Goal: Contribute content: Add original content to the website for others to see

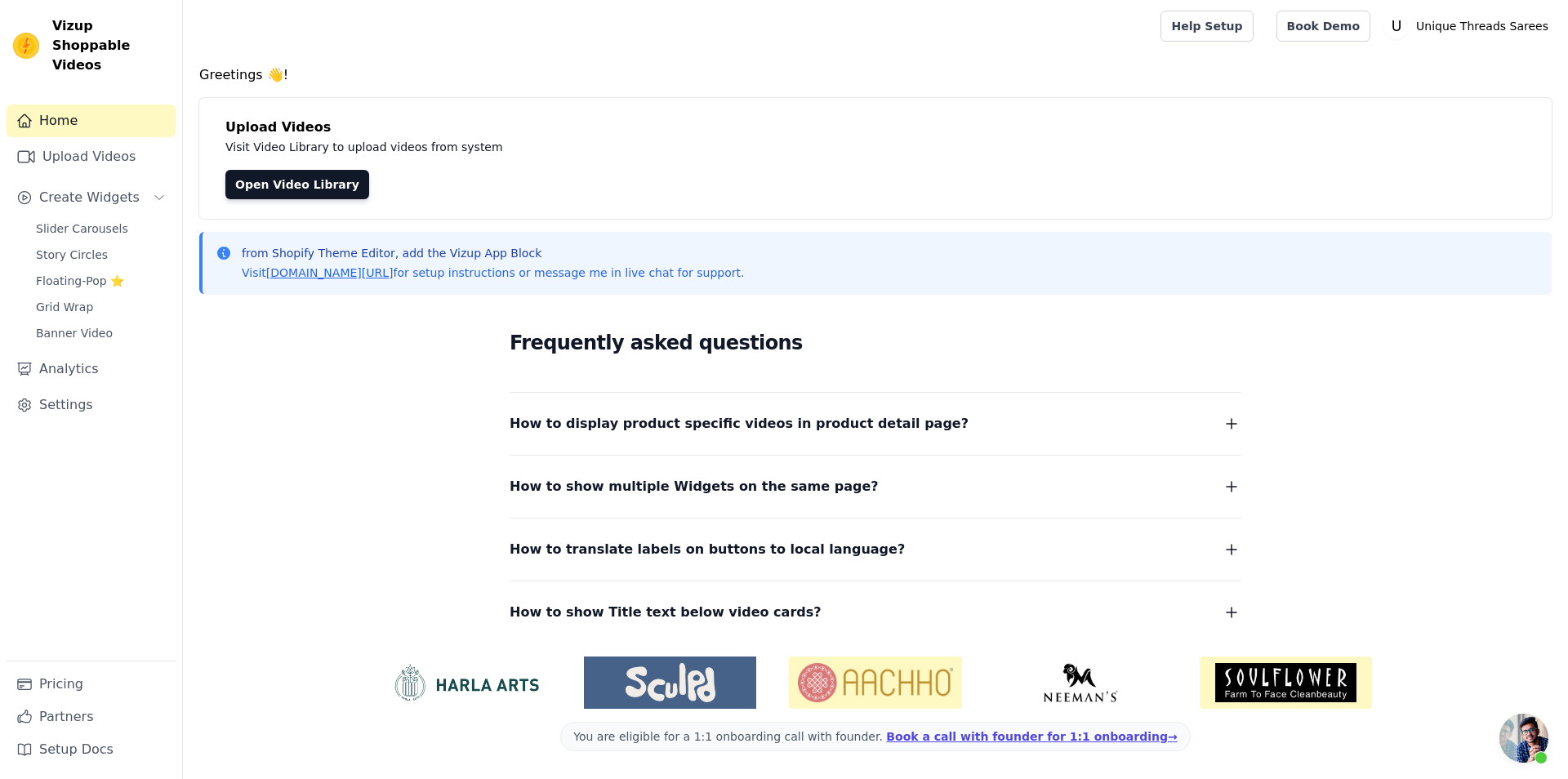
click at [117, 176] on div "Sidebar" at bounding box center [91, 177] width 169 height 2
click at [109, 140] on link "Upload Videos" at bounding box center [91, 156] width 169 height 32
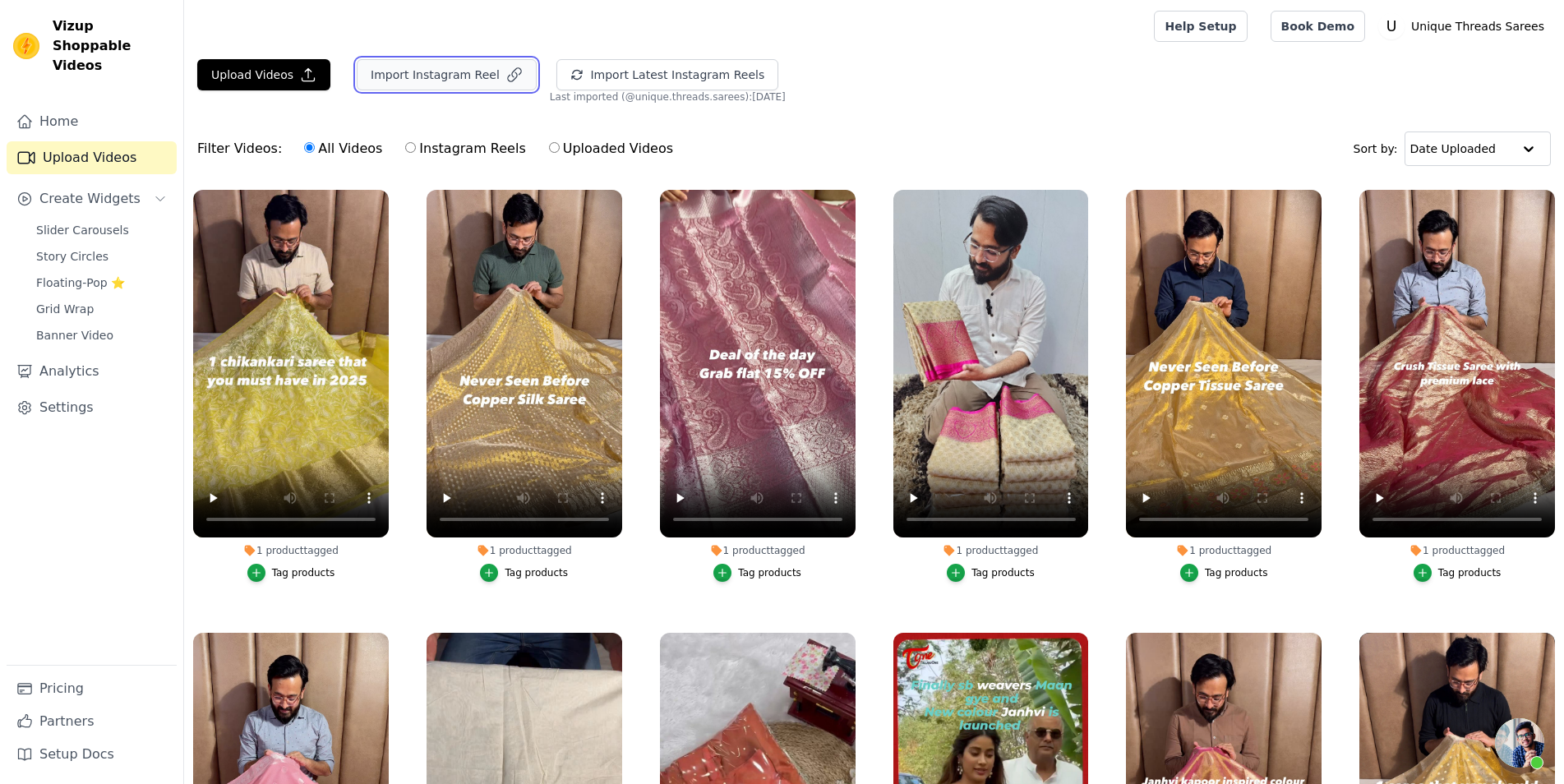
click at [416, 71] on button "Import Instagram Reel" at bounding box center [446, 75] width 180 height 32
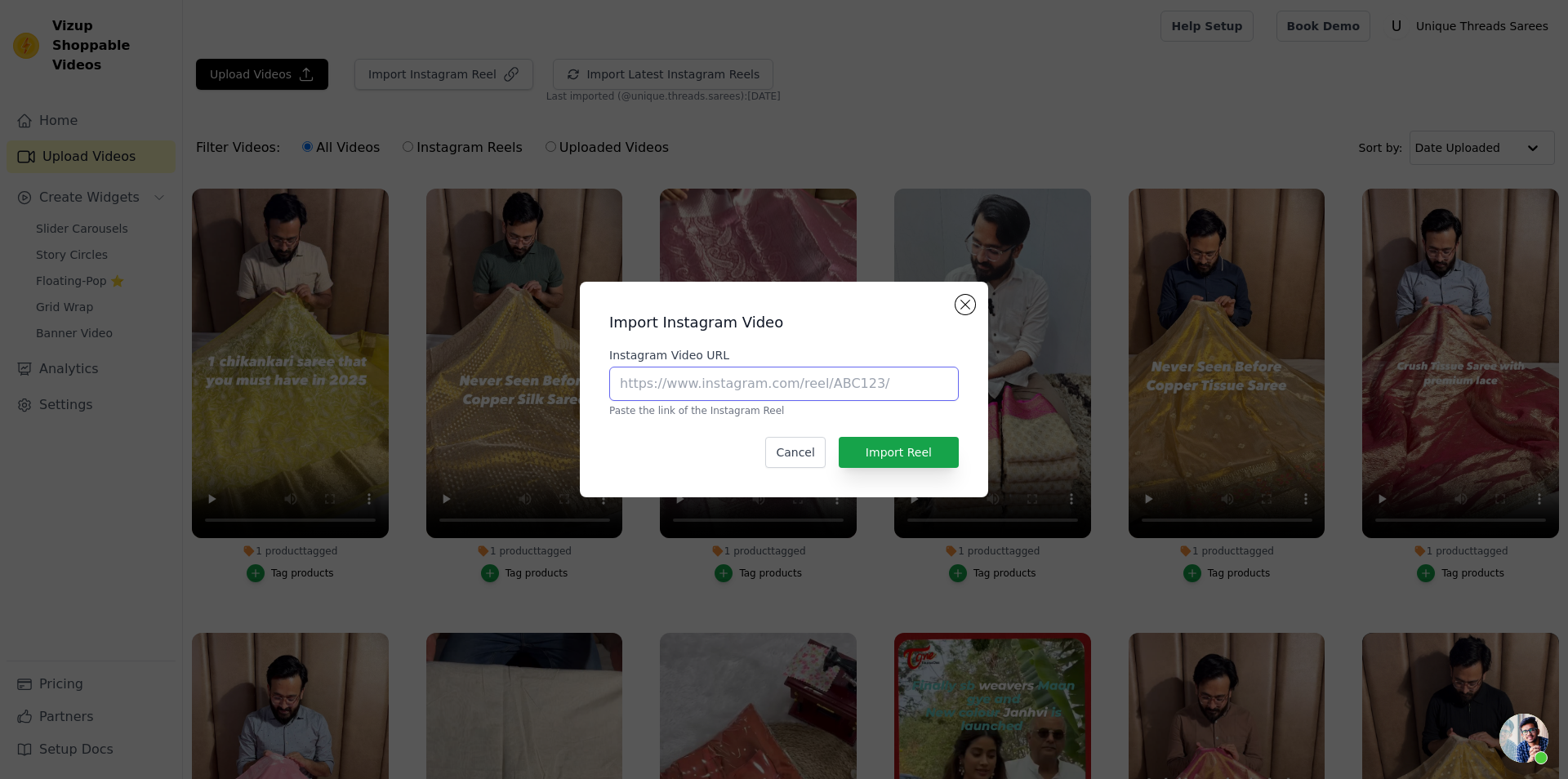
click at [723, 387] on input "Instagram Video URL" at bounding box center [784, 383] width 349 height 34
paste input "[URL][DOMAIN_NAME]"
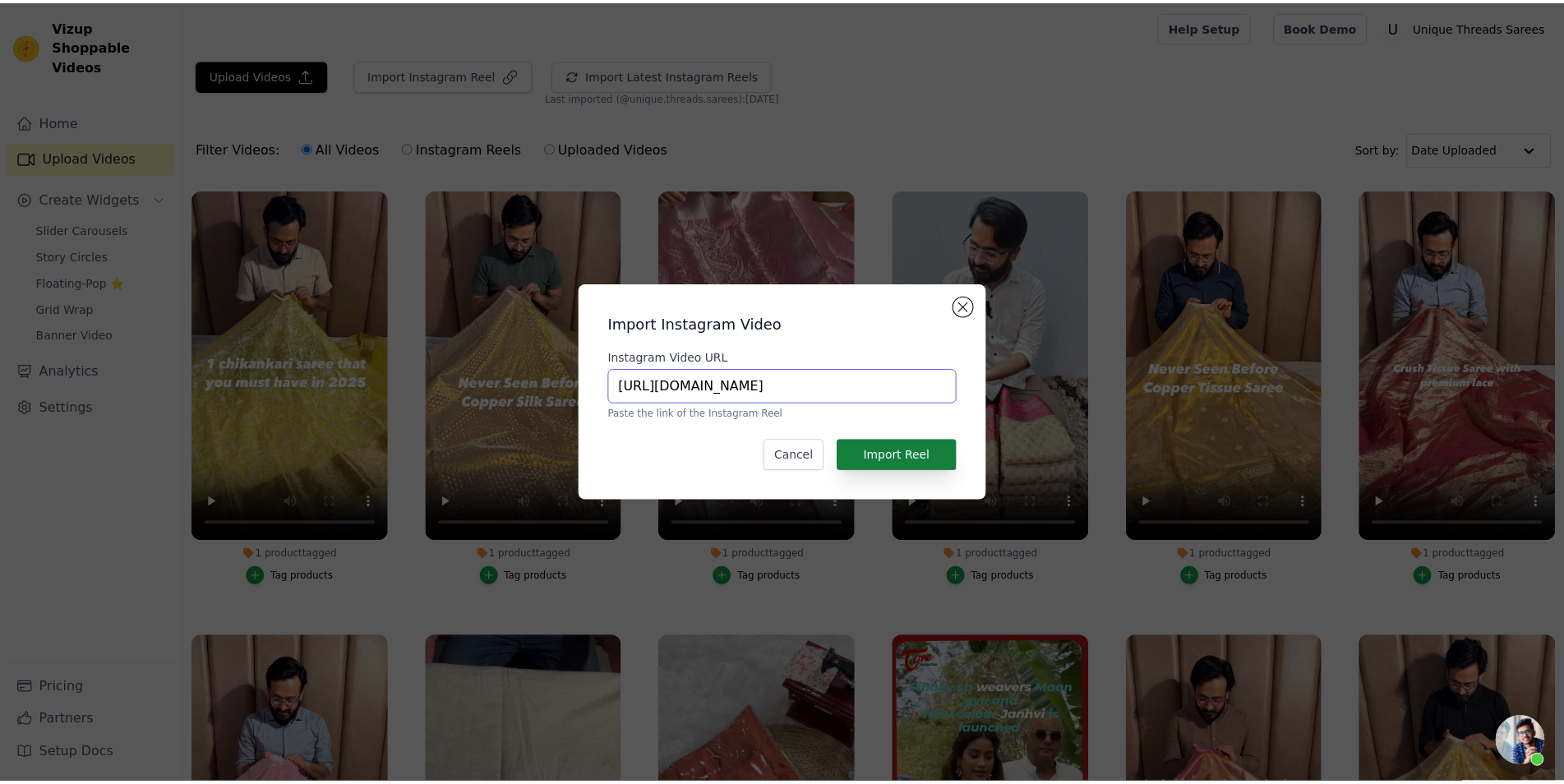
scroll to position [0, 304]
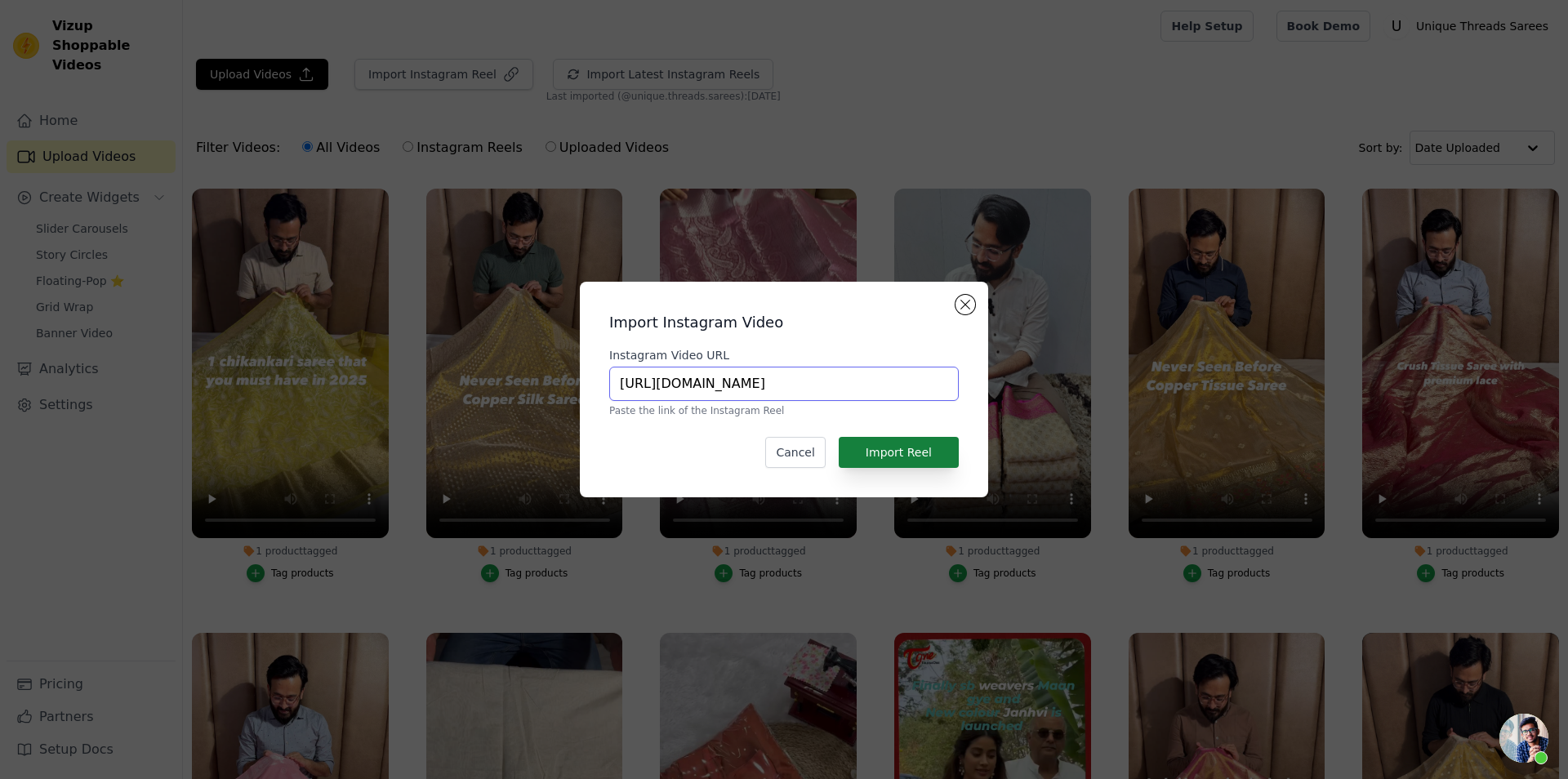
type input "[URL][DOMAIN_NAME]"
click at [886, 451] on button "Import Reel" at bounding box center [899, 452] width 120 height 31
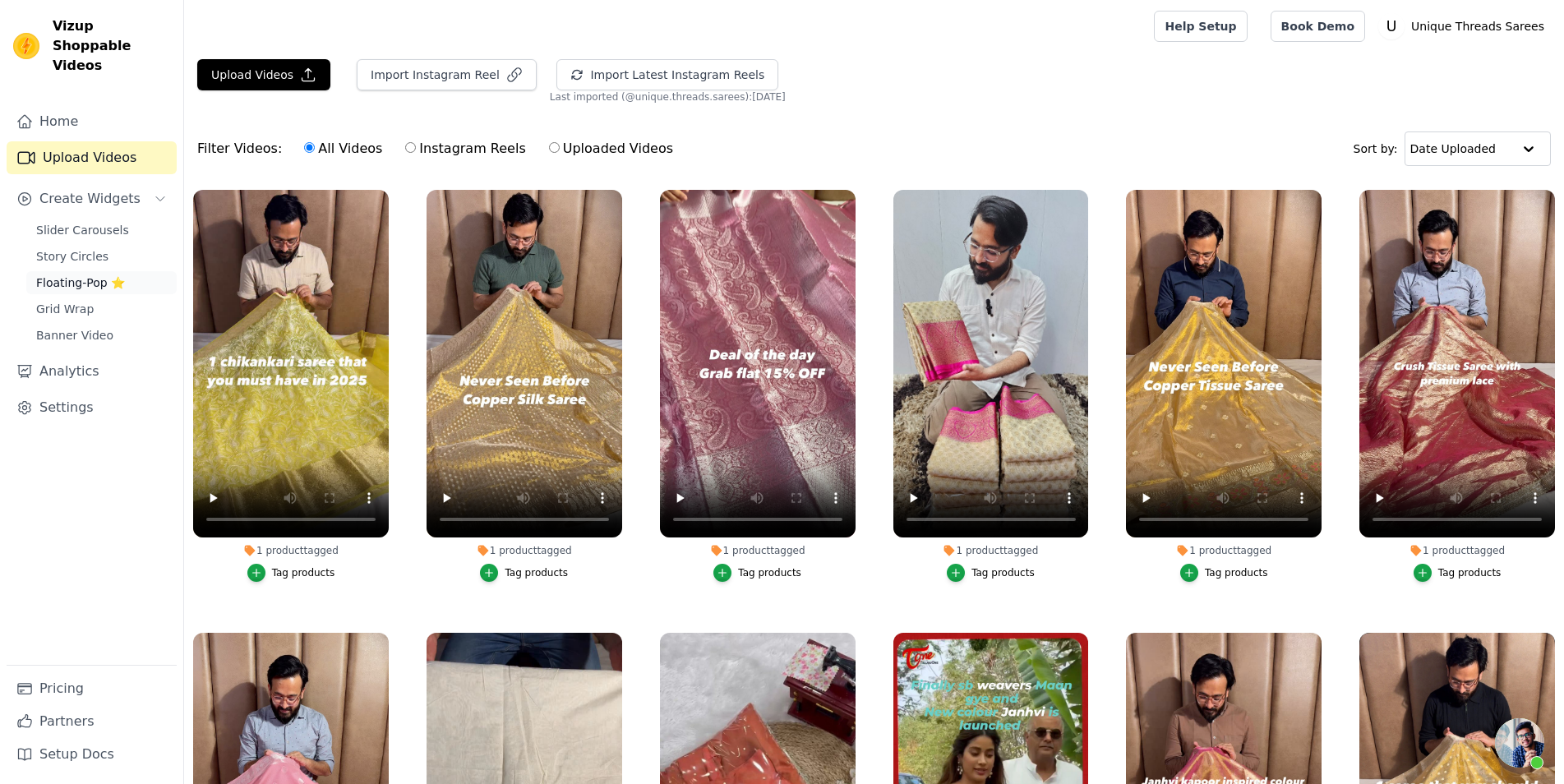
click at [90, 274] on span "Floating-Pop ⭐" at bounding box center [80, 283] width 88 height 17
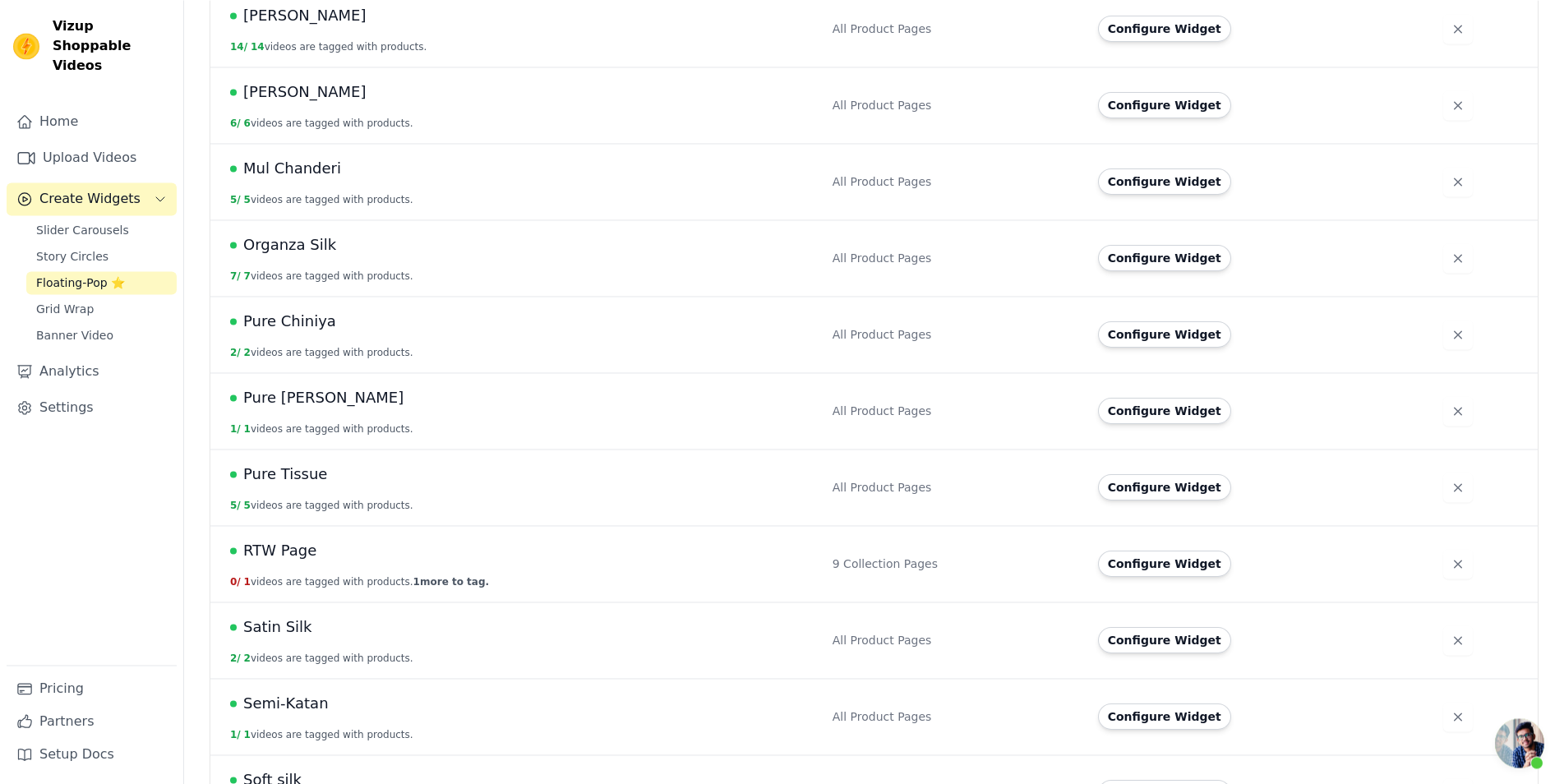
scroll to position [838, 0]
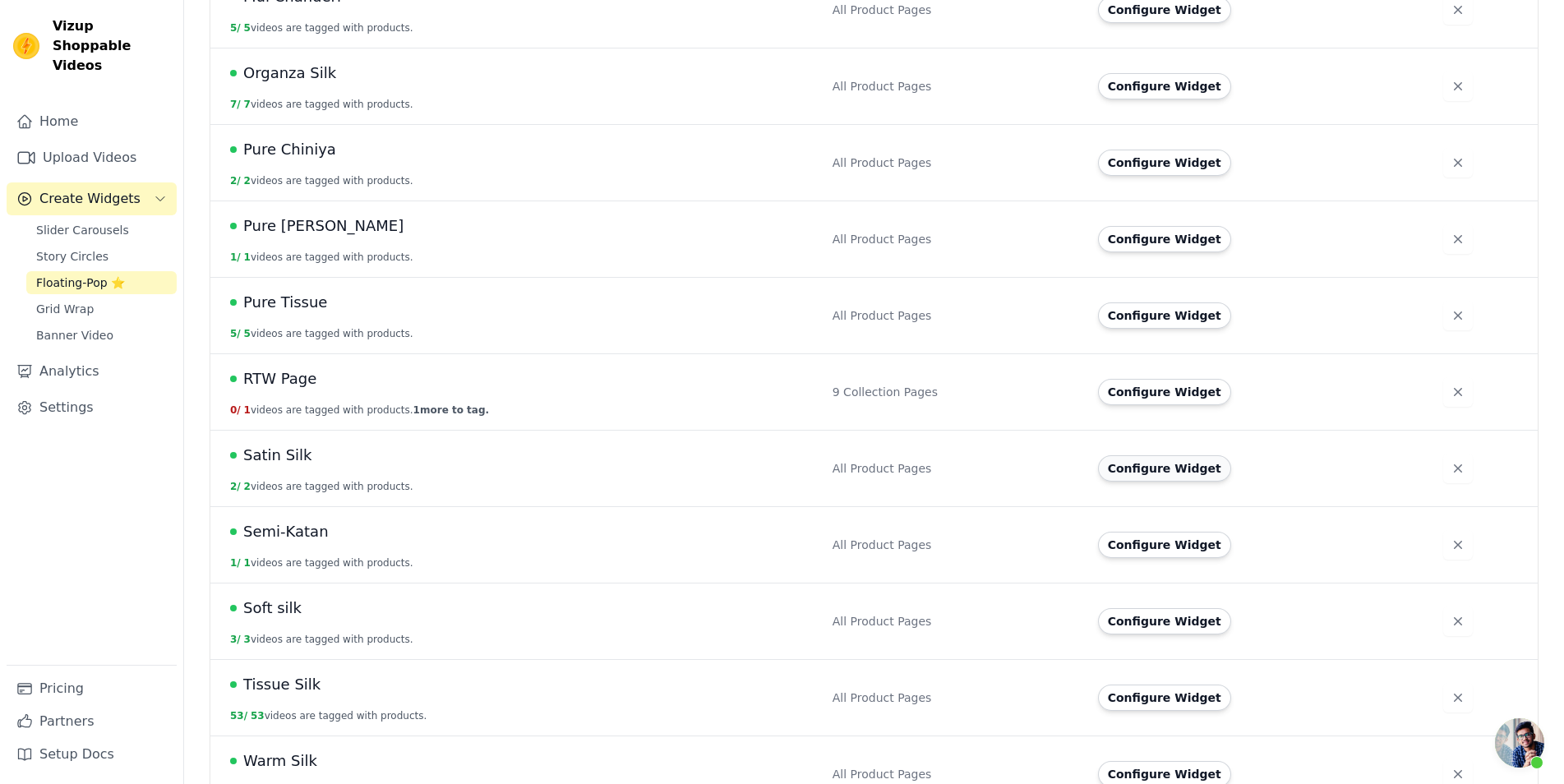
click at [1142, 456] on button "Configure Widget" at bounding box center [1164, 468] width 133 height 26
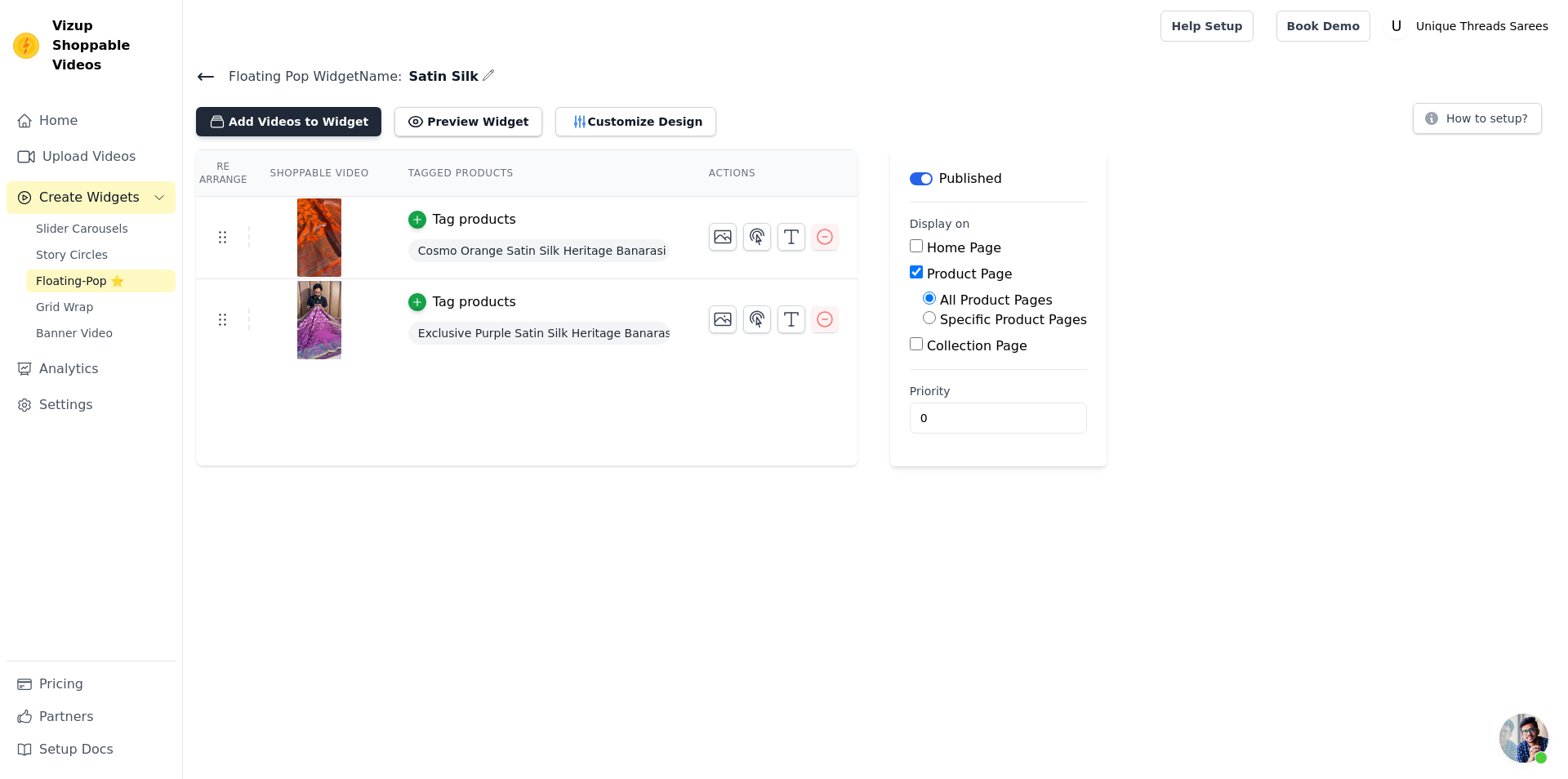
click at [325, 116] on button "Add Videos to Widget" at bounding box center [288, 122] width 185 height 30
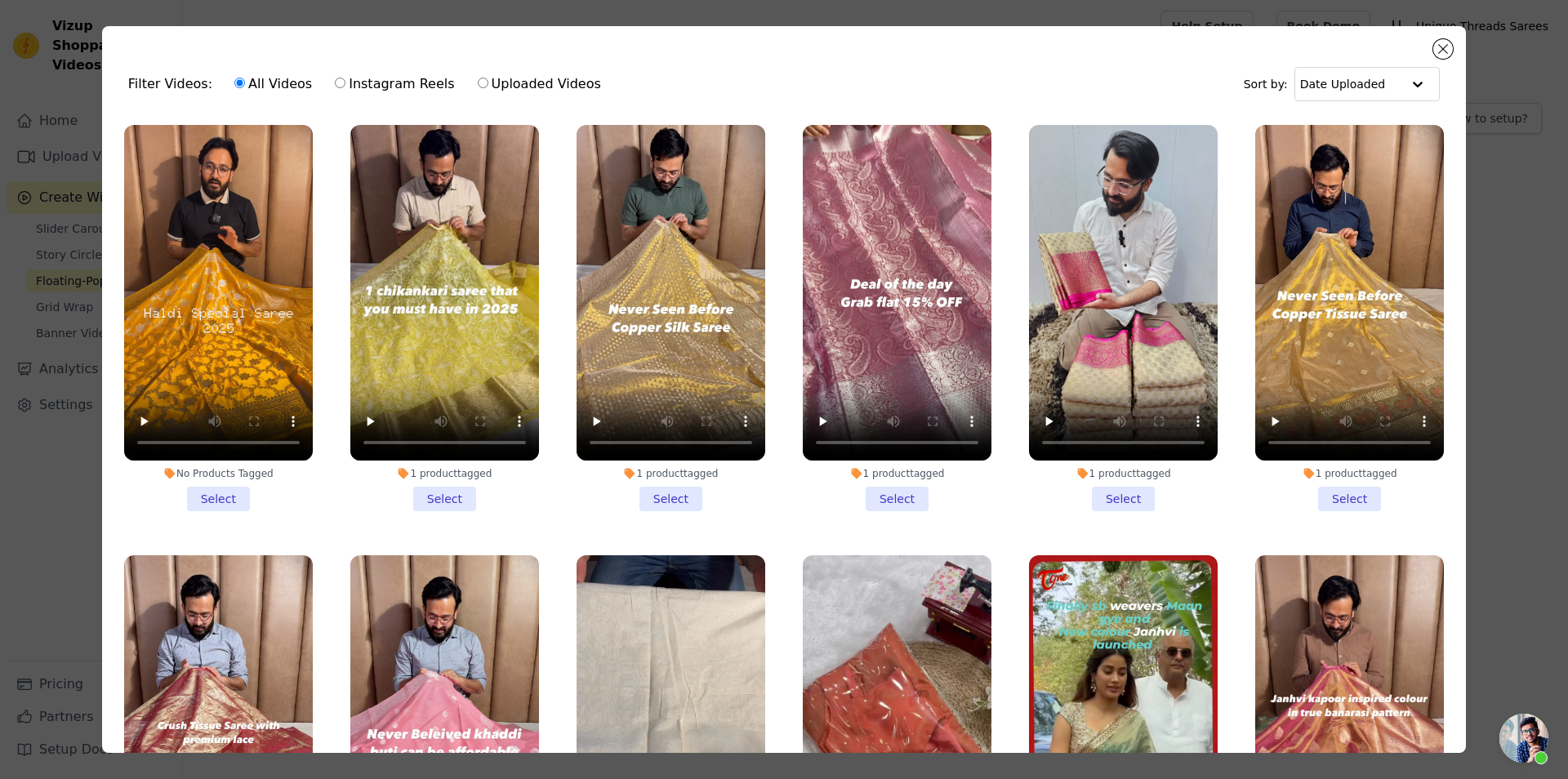
click at [241, 505] on li "No Products Tagged Select" at bounding box center [218, 318] width 189 height 386
click at [0, 0] on input "No Products Tagged Select" at bounding box center [0, 0] width 0 height 0
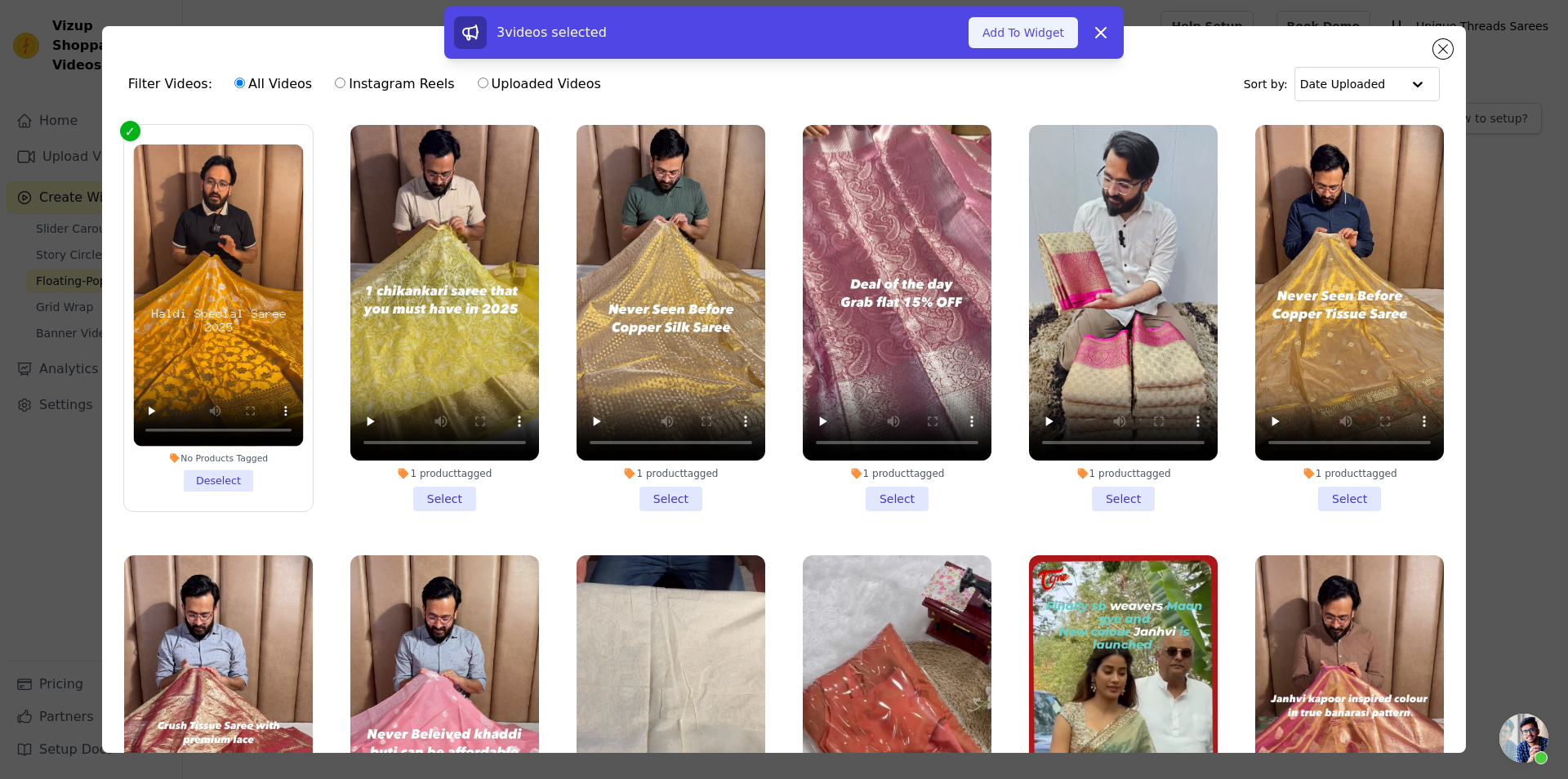
click at [1037, 27] on button "Add To Widget" at bounding box center [1023, 33] width 109 height 31
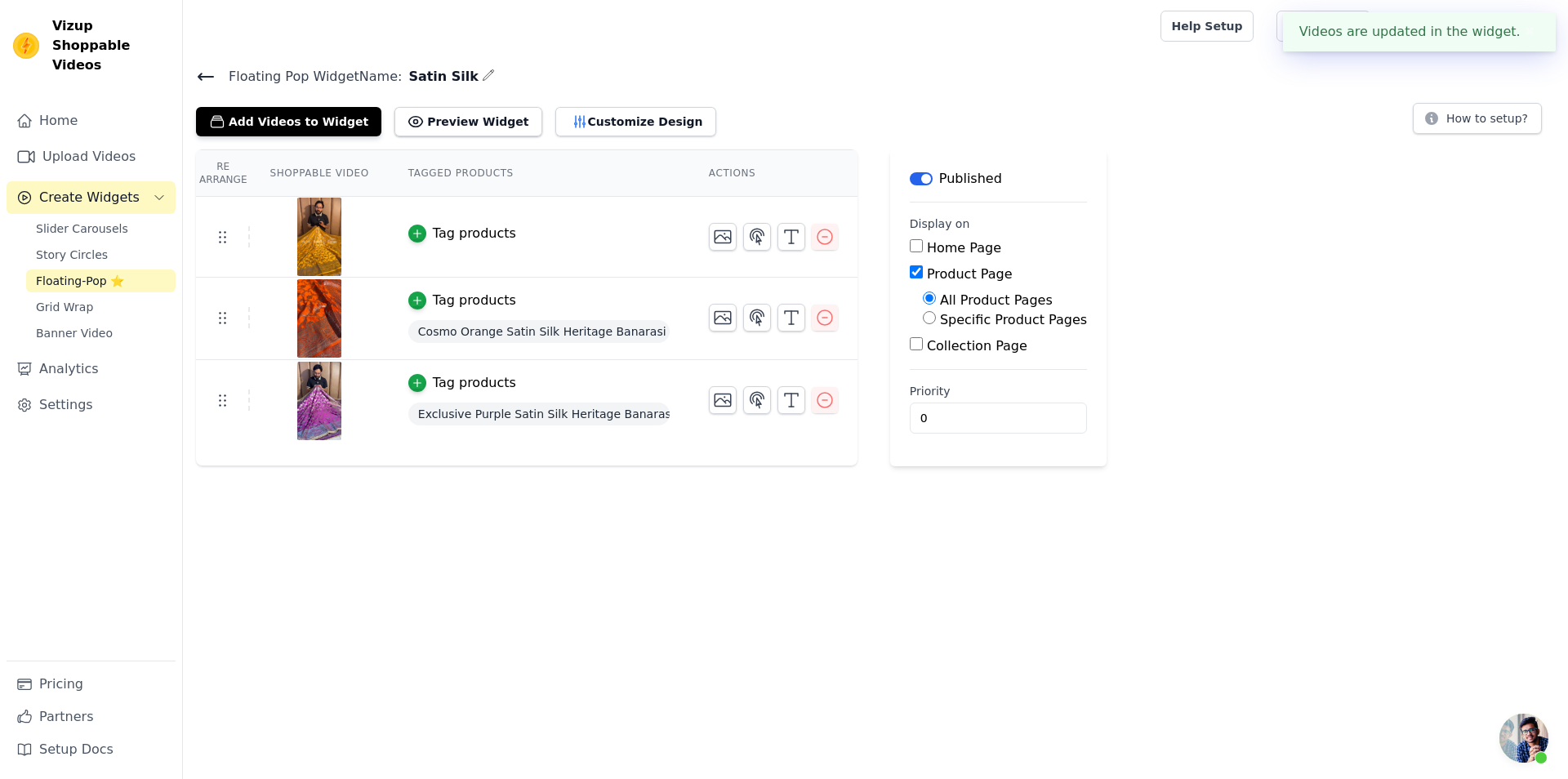
click at [433, 240] on div "Tag products" at bounding box center [474, 233] width 83 height 19
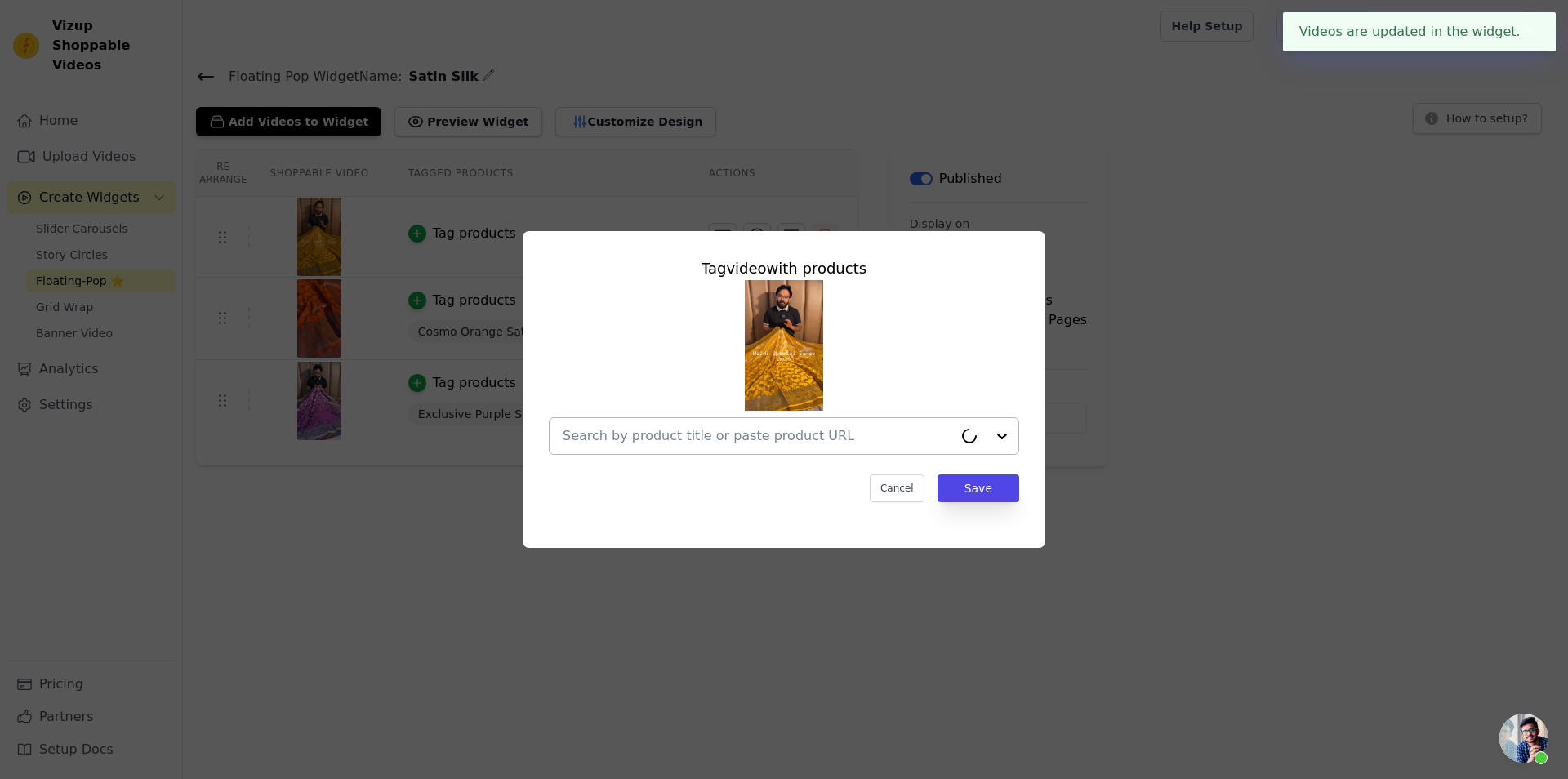
click at [803, 420] on div at bounding box center [757, 435] width 390 height 36
paste input "[URL][DOMAIN_NAME]"
type input "[URL][DOMAIN_NAME]"
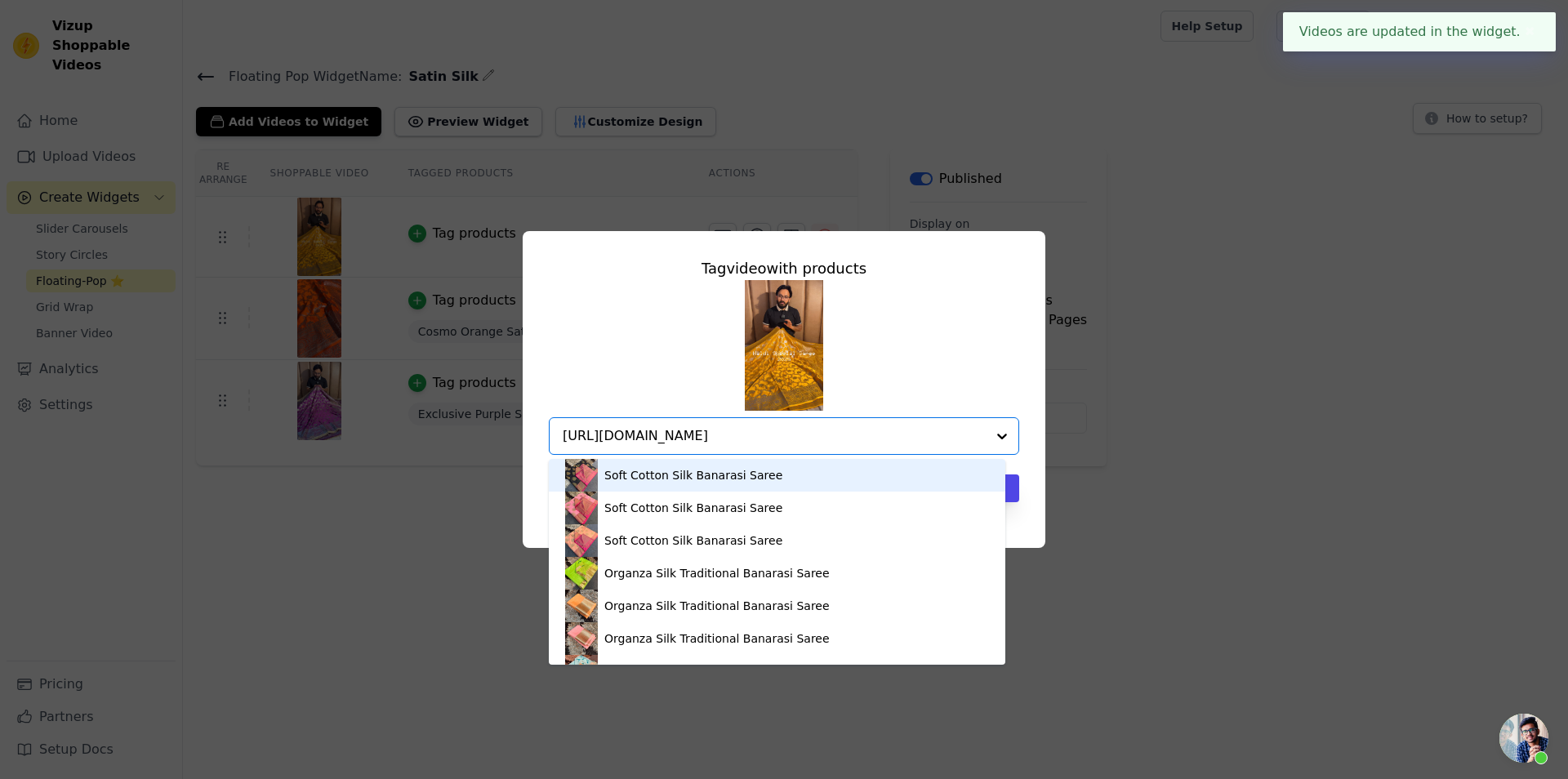
scroll to position [0, 162]
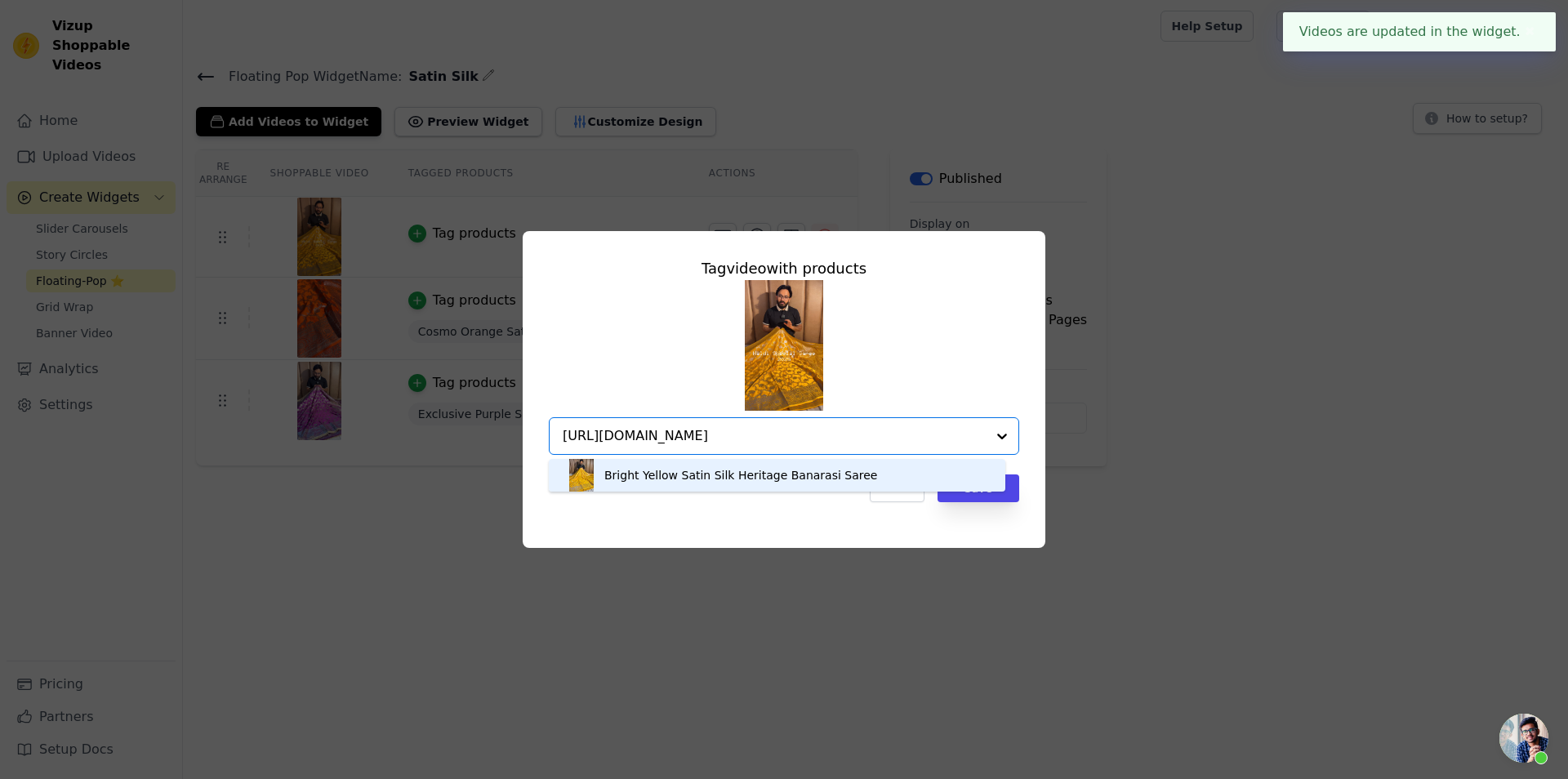
click at [751, 479] on div "Bright Yellow Satin Silk Heritage Banarasi Saree" at bounding box center [741, 475] width 273 height 17
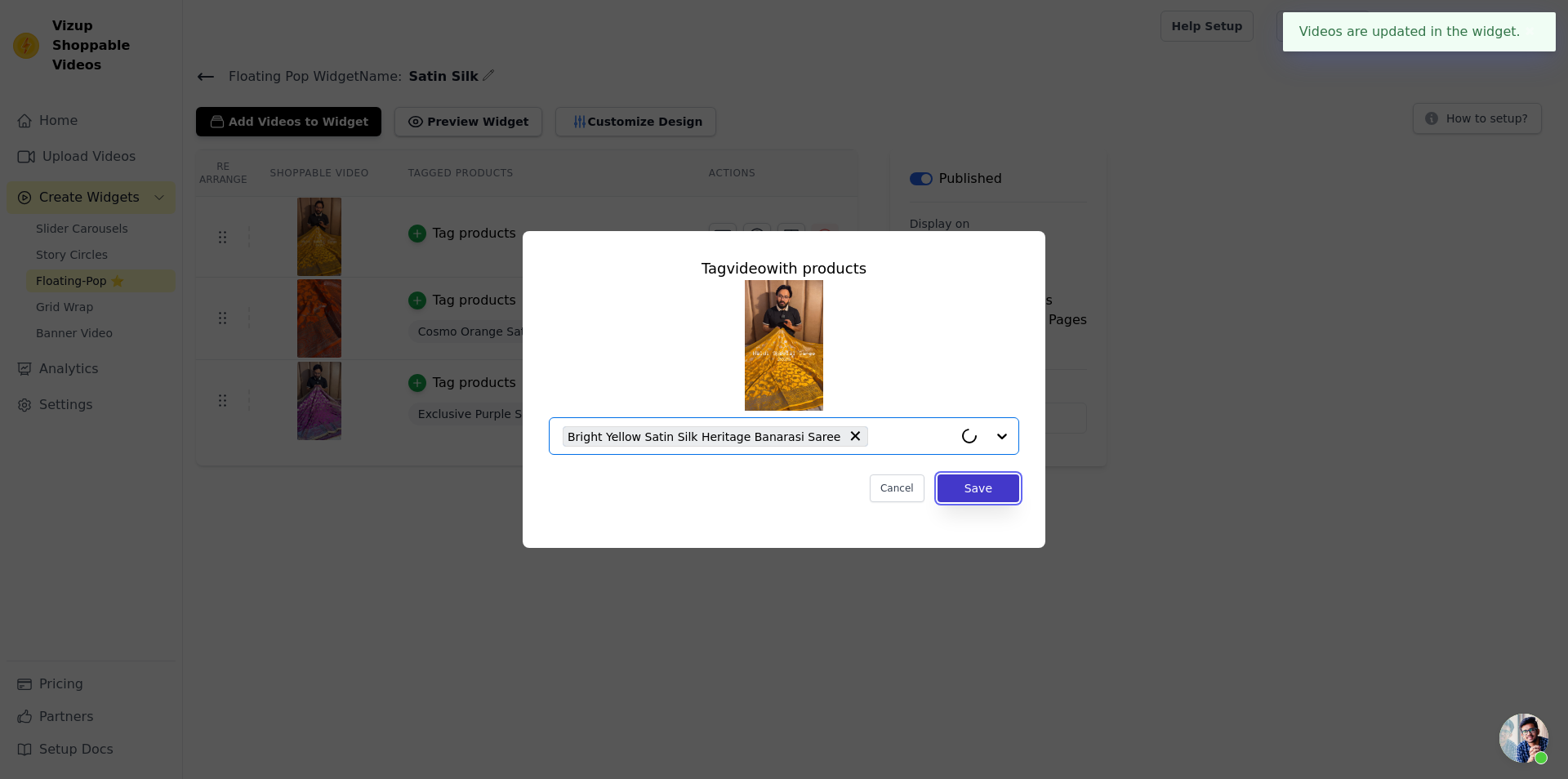
click at [977, 483] on button "Save" at bounding box center [978, 488] width 81 height 28
